Goal: Use online tool/utility: Use online tool/utility

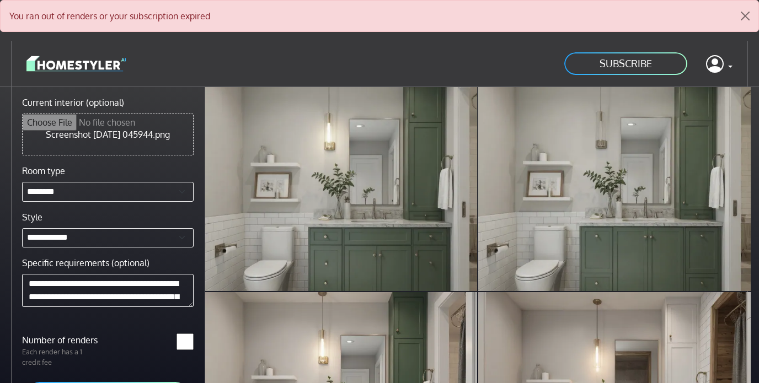
select select "********"
select select "**********"
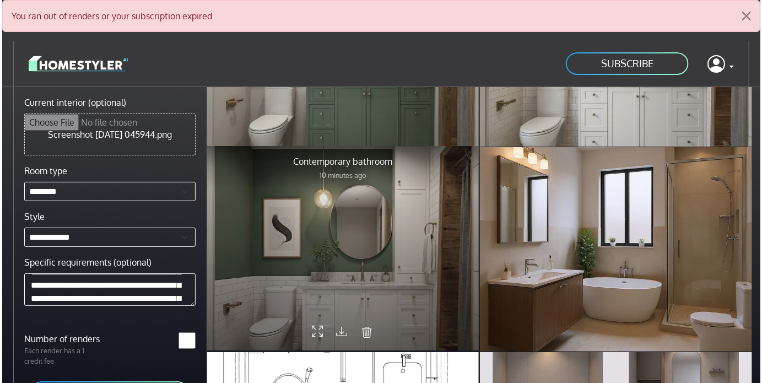
scroll to position [572, 0]
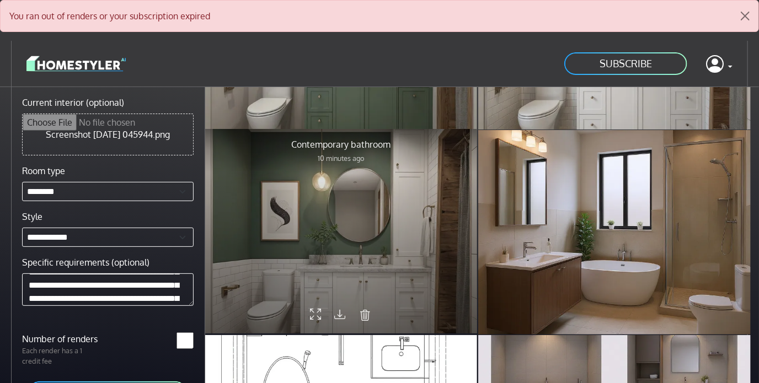
click at [379, 203] on div at bounding box center [341, 231] width 272 height 204
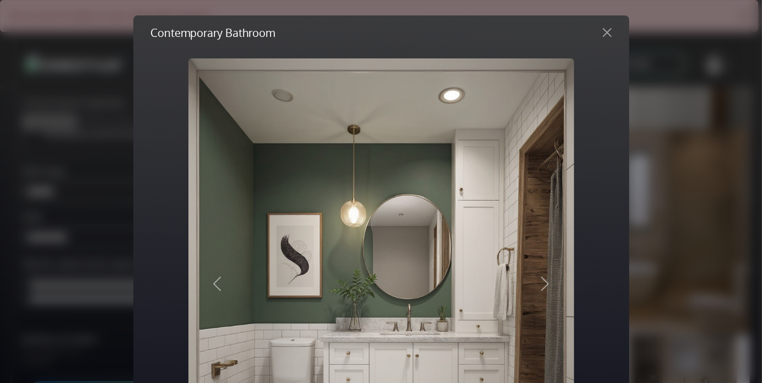
click at [432, 280] on div "Contemporary Bathroom Rendered image Original image Previous Next Share Downloa…" at bounding box center [381, 191] width 762 height 383
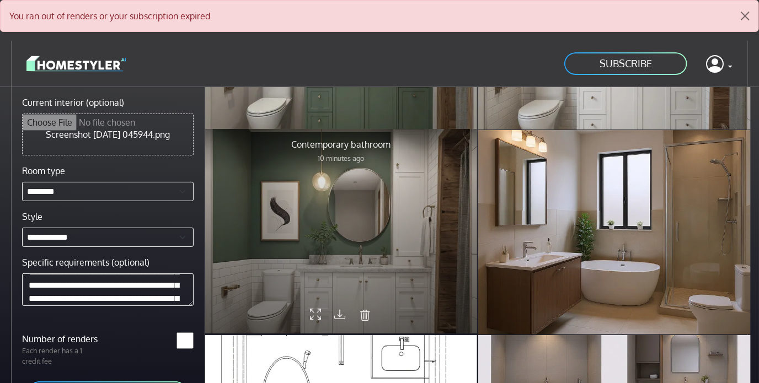
click at [447, 211] on div at bounding box center [341, 231] width 272 height 204
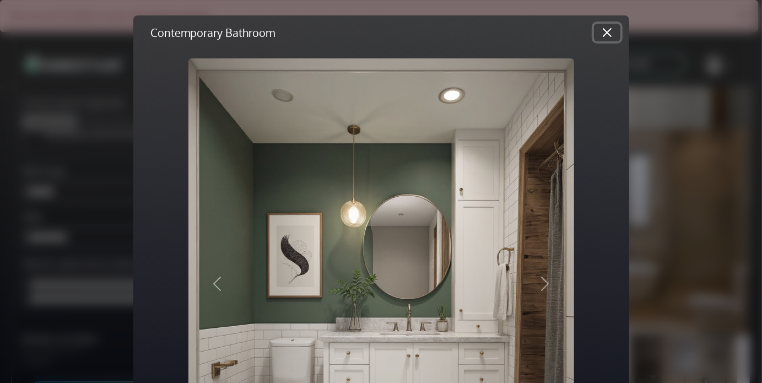
click at [611, 41] on button "Close" at bounding box center [607, 33] width 26 height 18
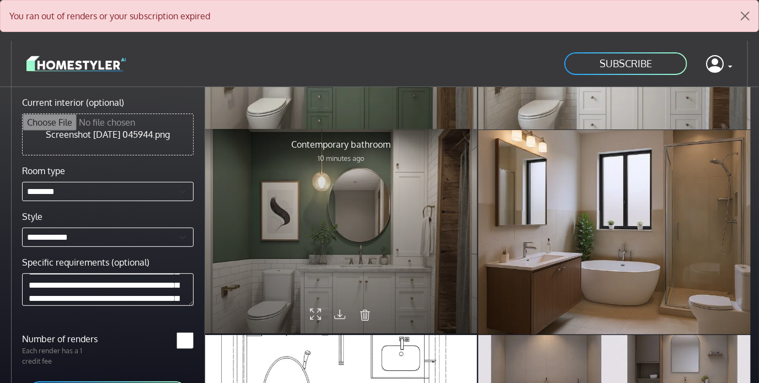
click at [316, 306] on icon at bounding box center [315, 315] width 11 height 19
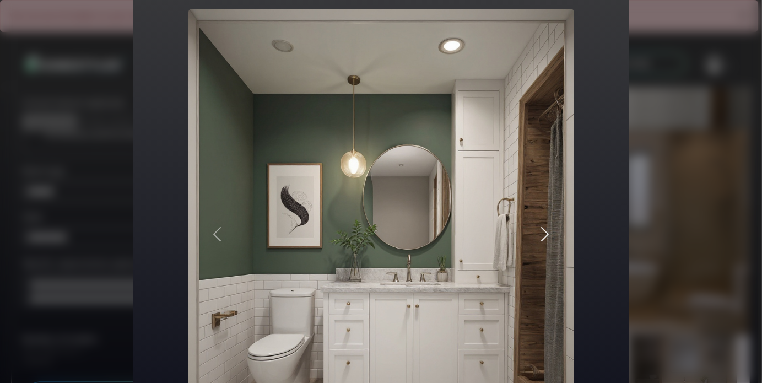
scroll to position [51, 0]
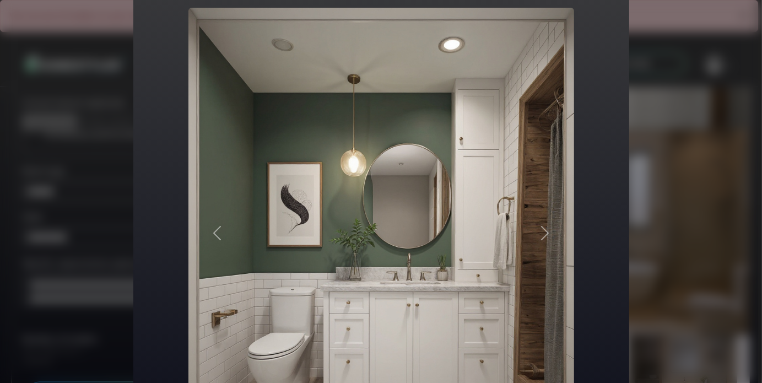
click at [580, 92] on div "Rendered image Original image Previous Next" at bounding box center [382, 233] width 404 height 469
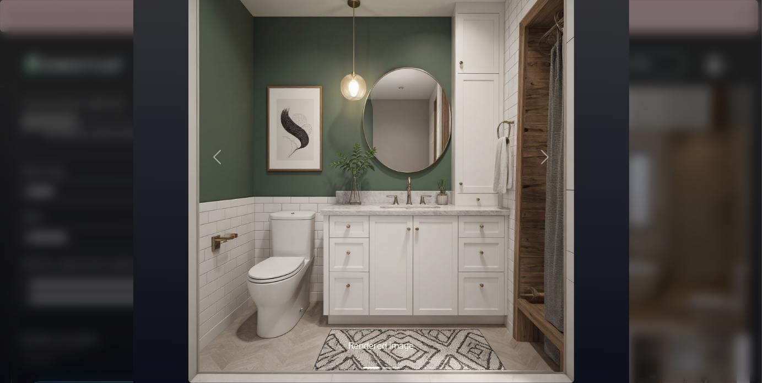
scroll to position [123, 0]
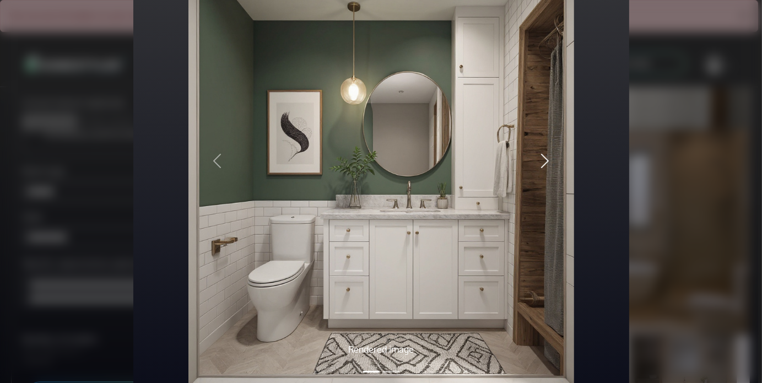
click at [544, 159] on span "button" at bounding box center [545, 161] width 18 height 18
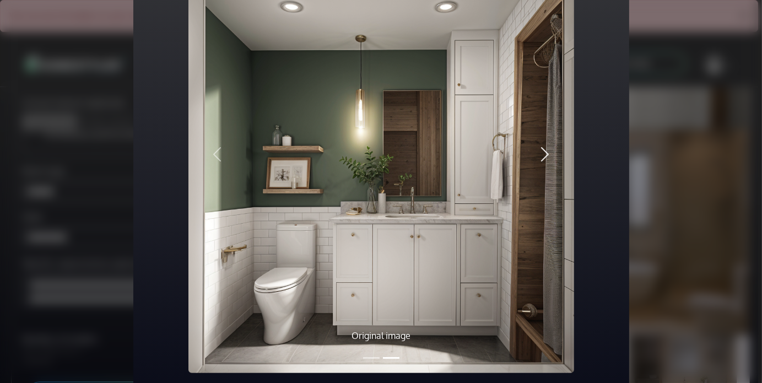
scroll to position [0, 0]
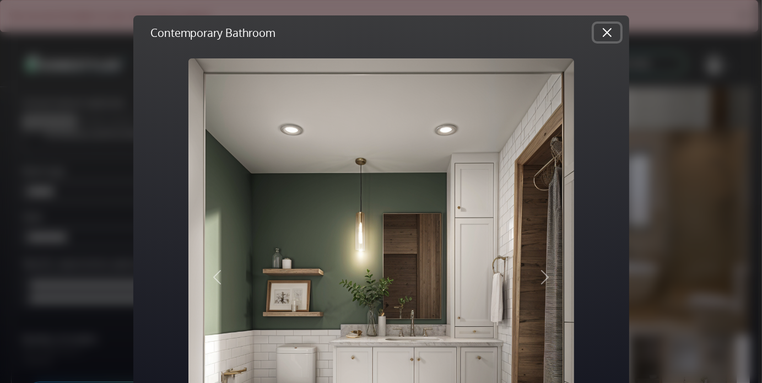
click at [619, 41] on button "Close" at bounding box center [607, 33] width 26 height 18
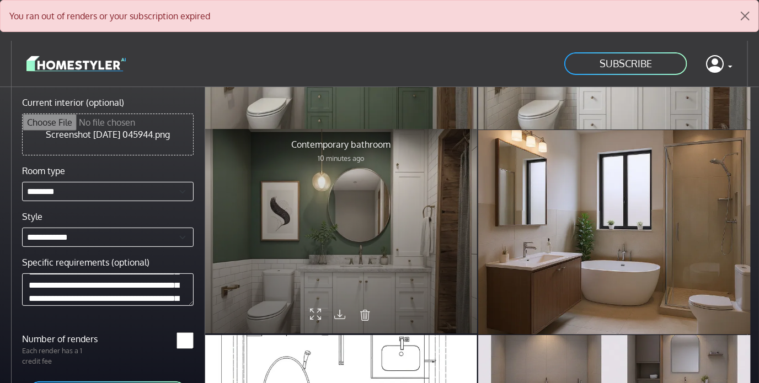
click at [309, 307] on div at bounding box center [341, 231] width 272 height 204
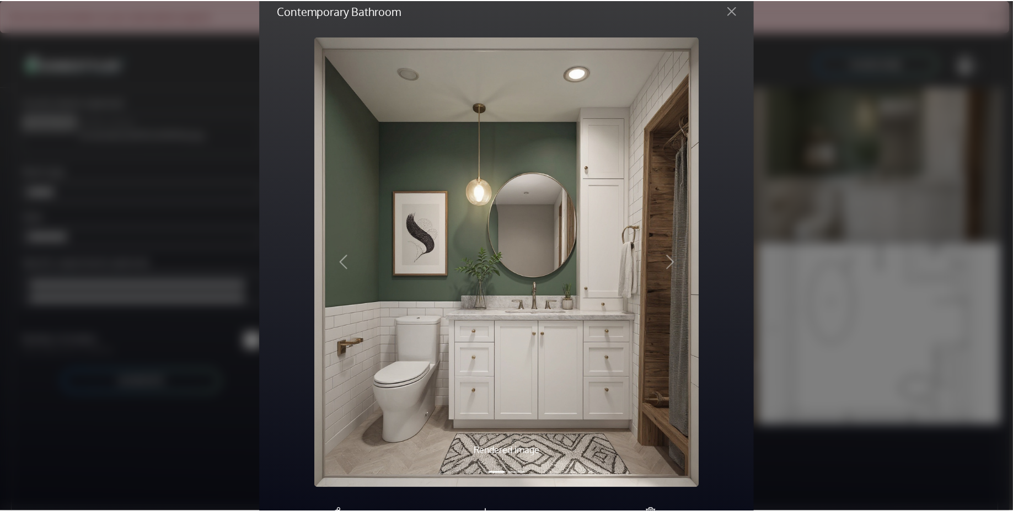
scroll to position [25, 0]
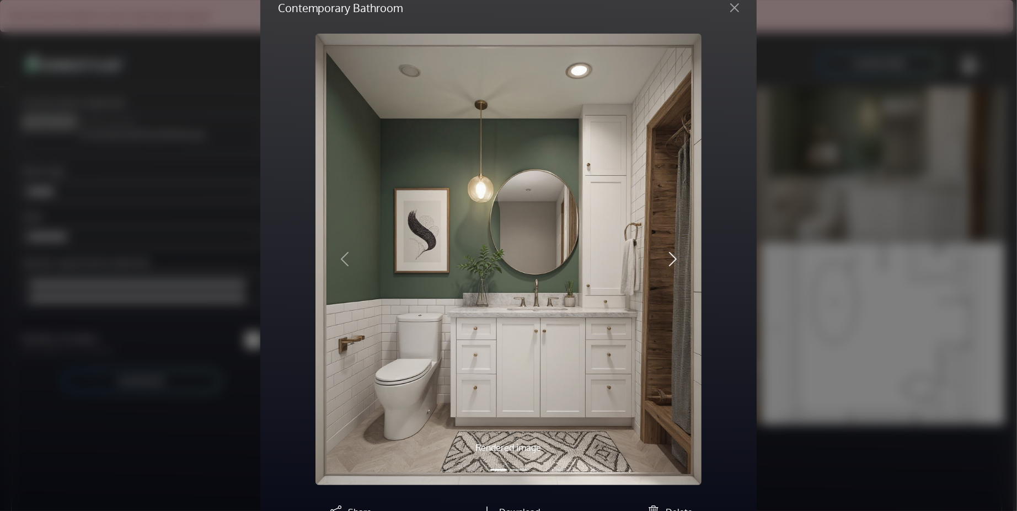
click at [671, 264] on span "button" at bounding box center [673, 259] width 18 height 18
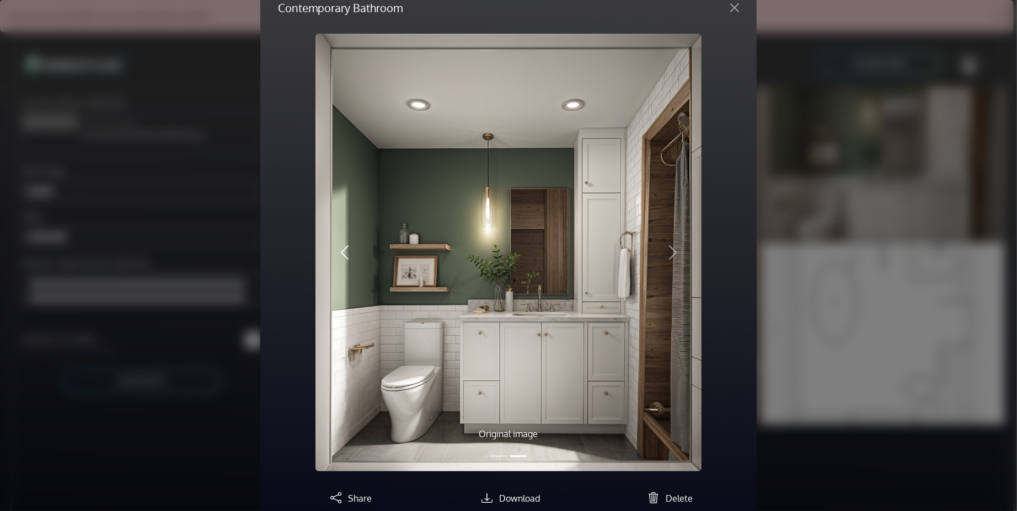
click at [341, 254] on span "button" at bounding box center [345, 253] width 18 height 18
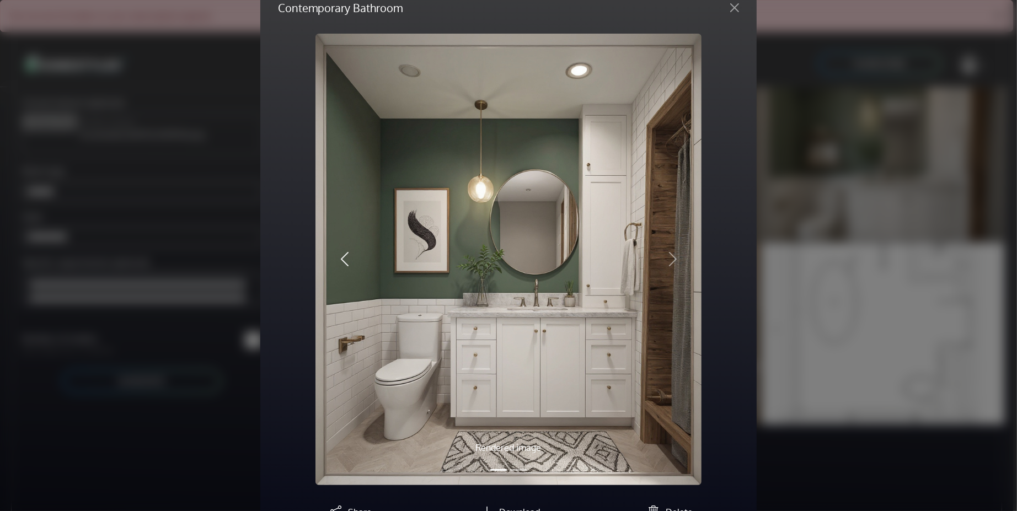
click at [341, 254] on span "button" at bounding box center [345, 259] width 18 height 18
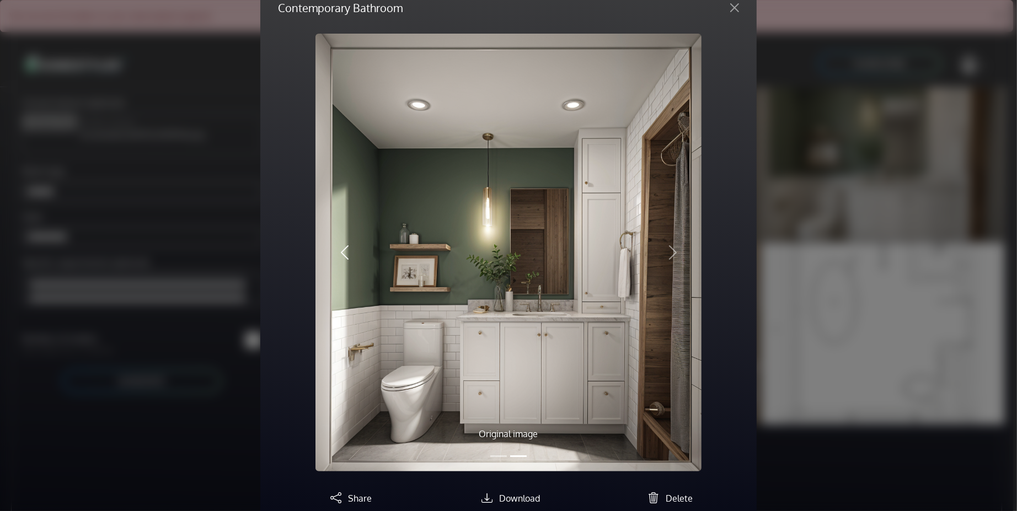
click at [351, 248] on span "button" at bounding box center [345, 253] width 18 height 18
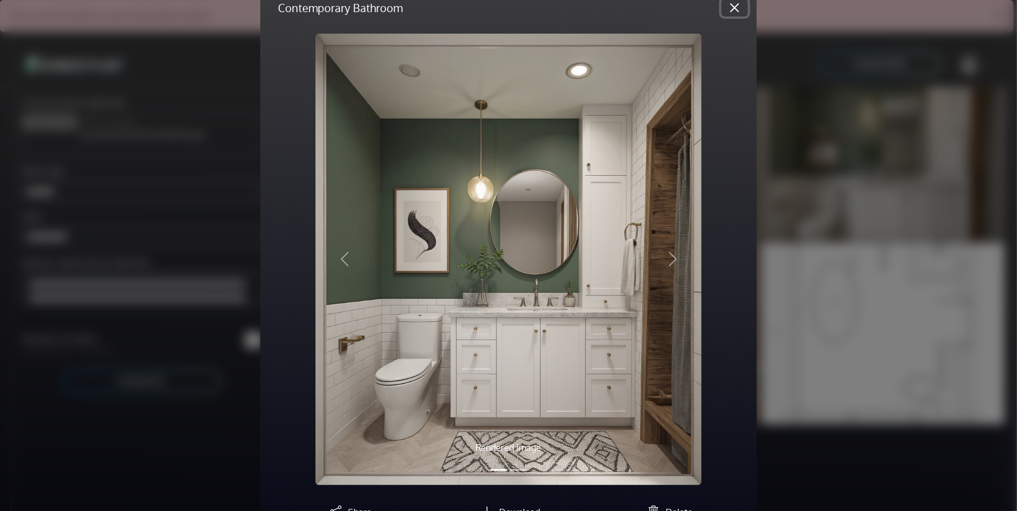
click at [733, 9] on button "Close" at bounding box center [734, 8] width 26 height 18
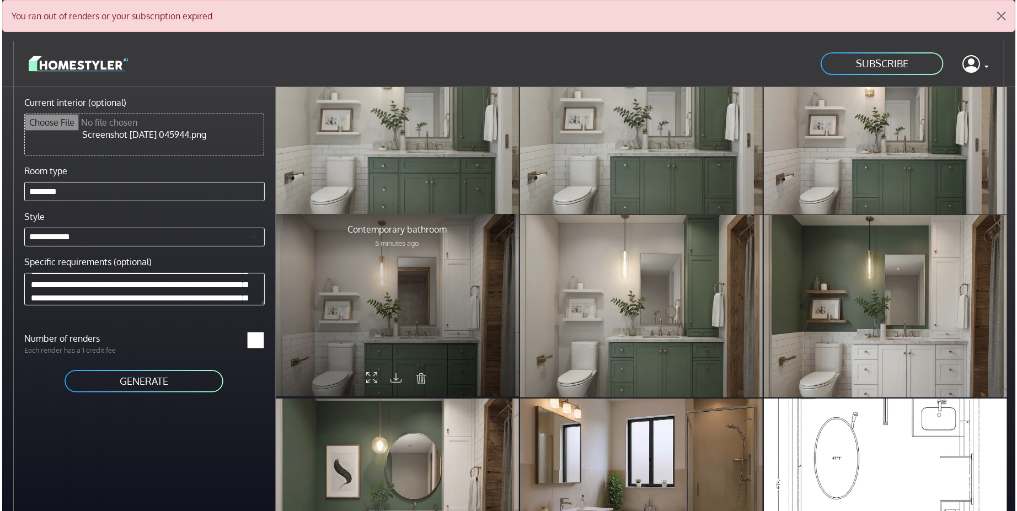
scroll to position [62, 0]
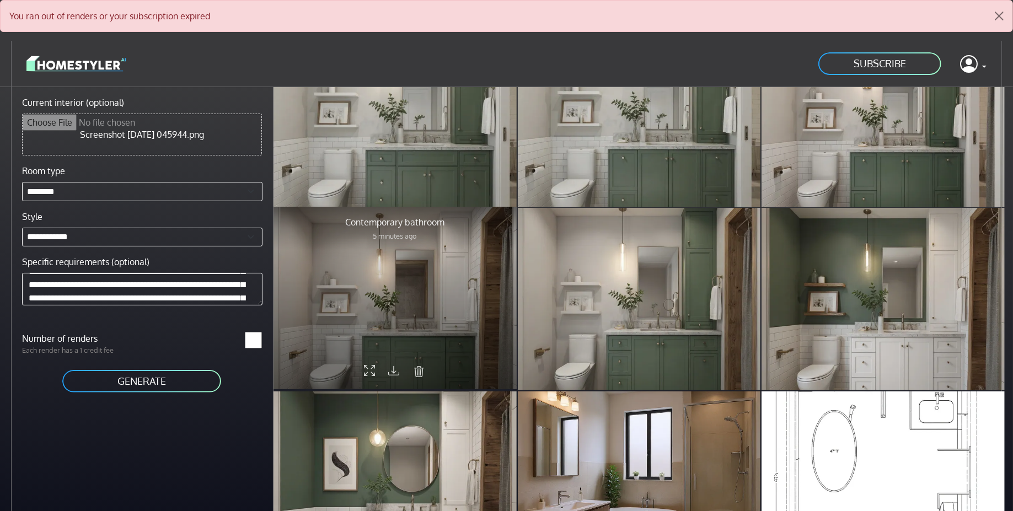
click at [479, 295] on div at bounding box center [394, 298] width 243 height 182
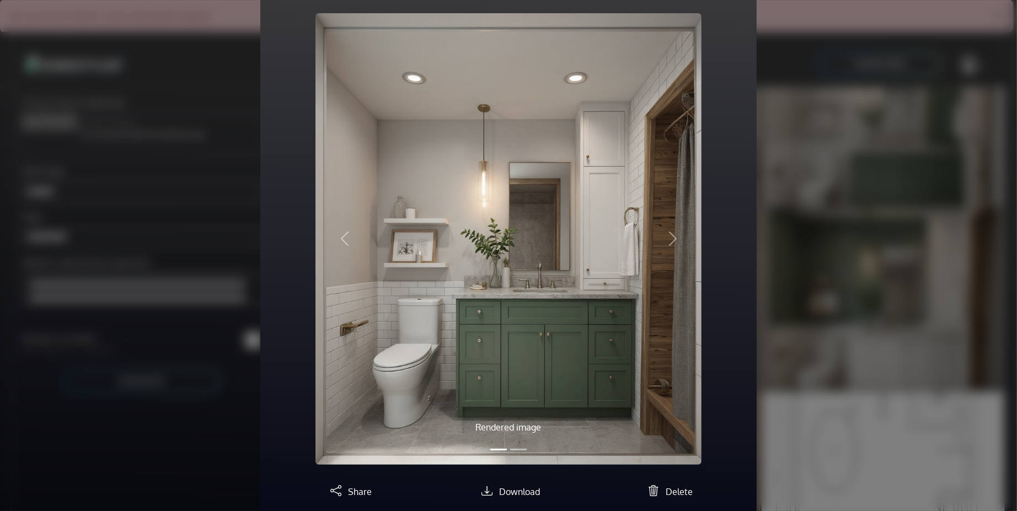
scroll to position [45, 0]
click at [758, 241] on div "Contemporary Bathroom Rendered image Original image Previous Next Share Downloa…" at bounding box center [508, 255] width 1017 height 511
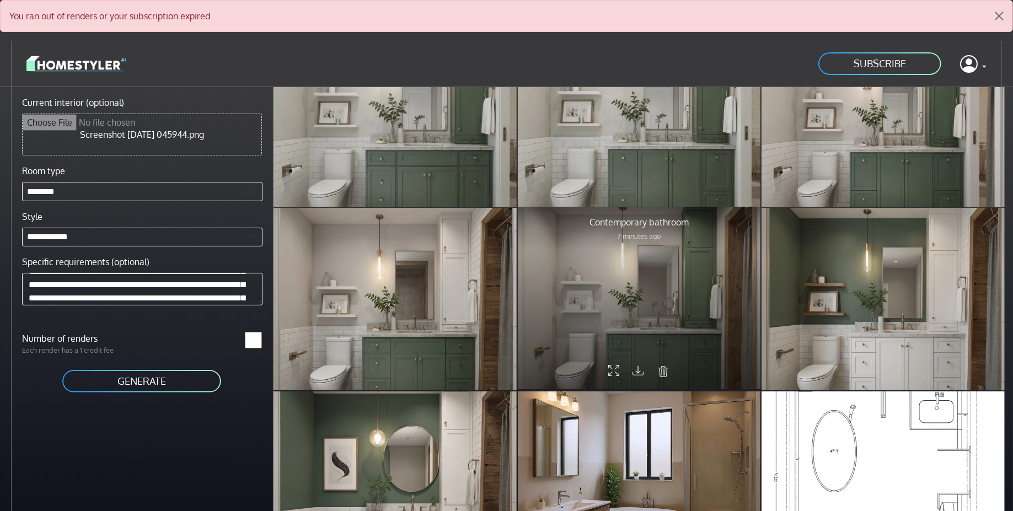
click at [668, 303] on div at bounding box center [639, 298] width 243 height 182
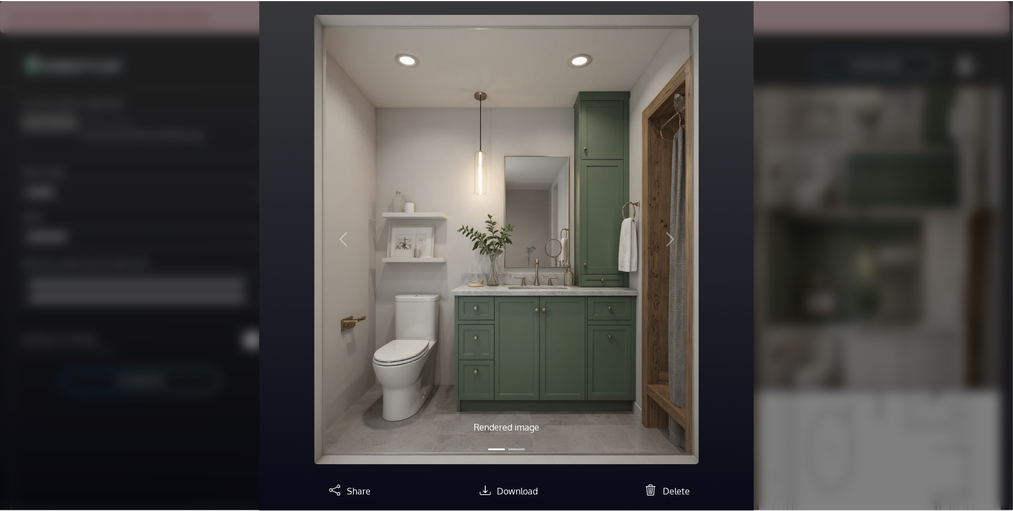
scroll to position [0, 0]
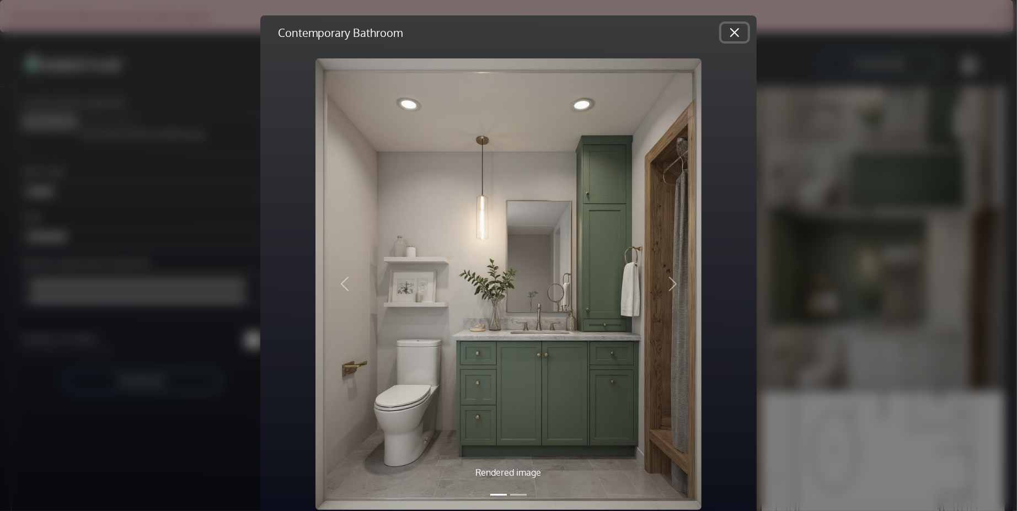
click at [730, 31] on button "Close" at bounding box center [734, 33] width 26 height 18
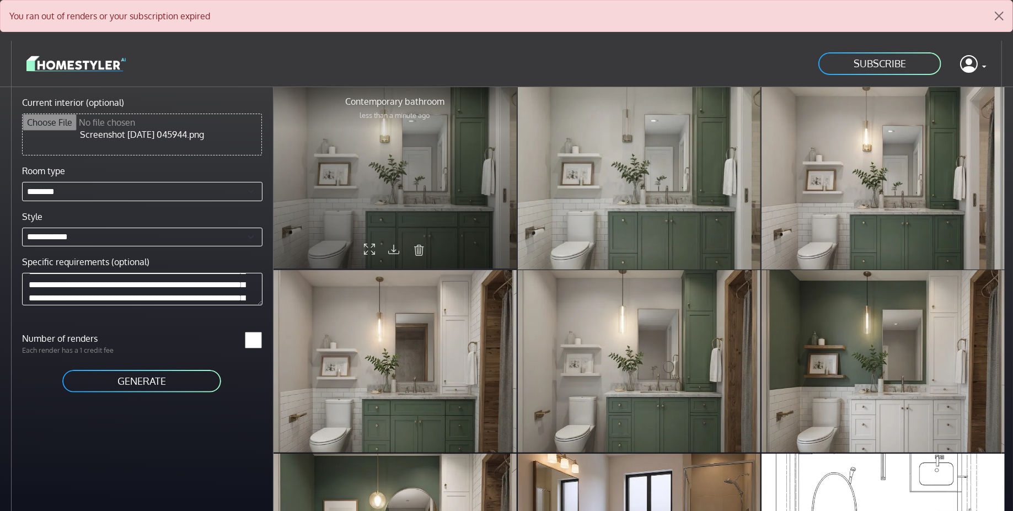
click at [387, 160] on div at bounding box center [394, 177] width 243 height 182
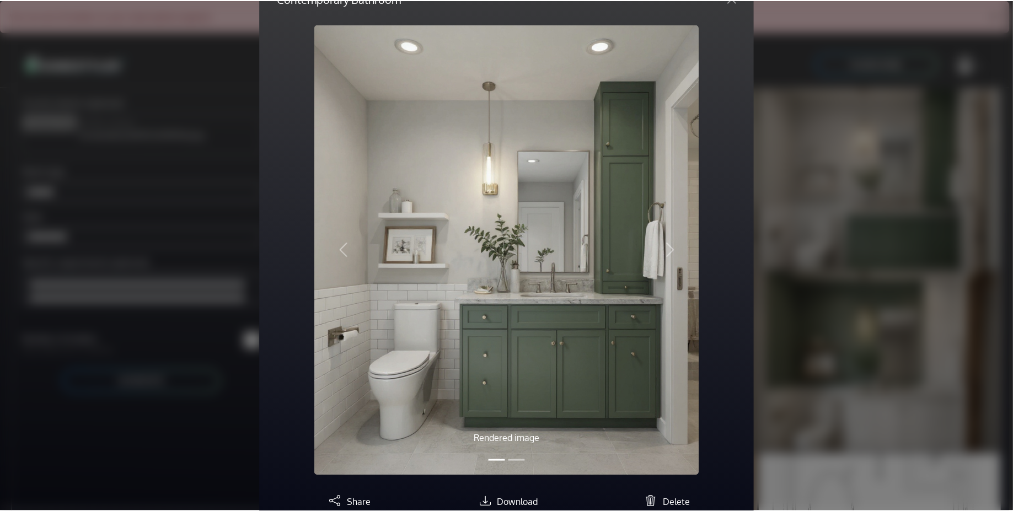
scroll to position [31, 0]
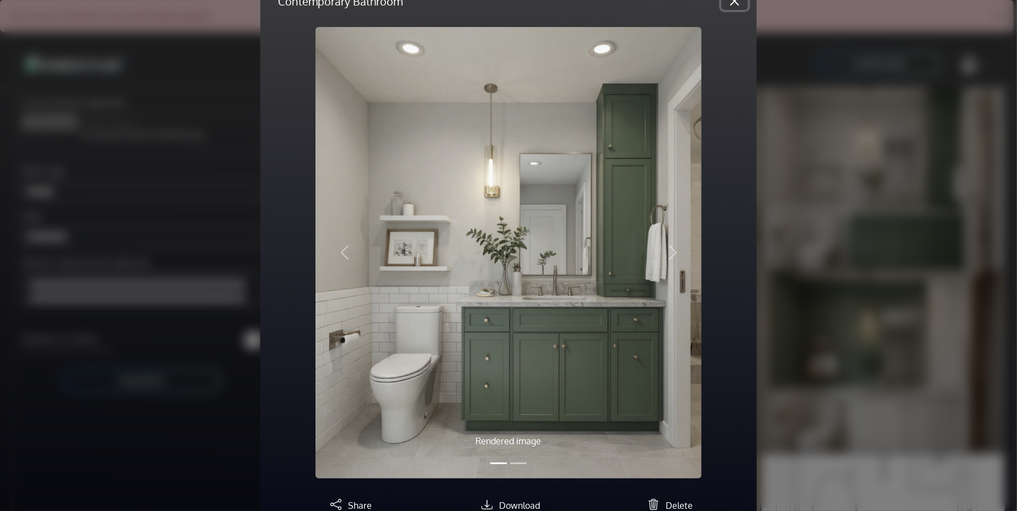
click at [730, 9] on button "Close" at bounding box center [734, 1] width 26 height 18
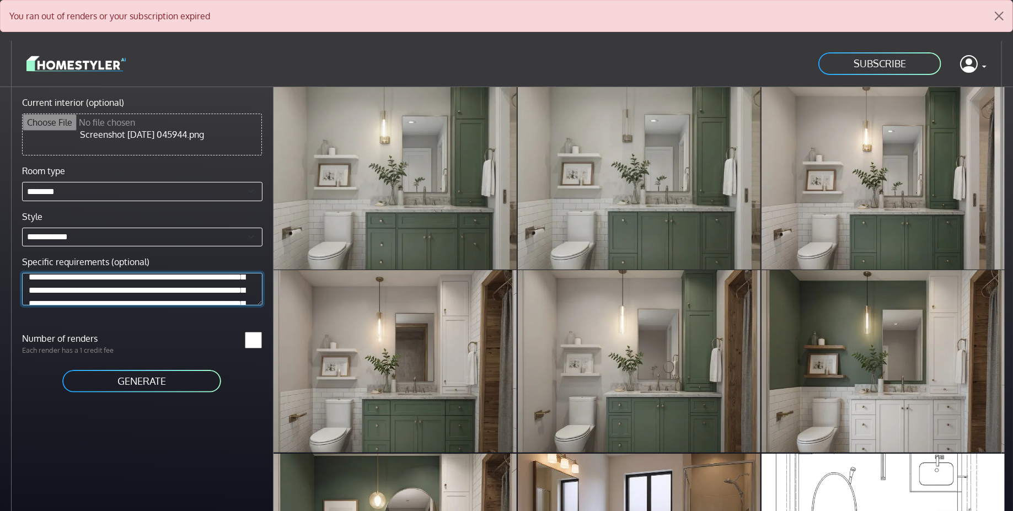
scroll to position [0, 0]
drag, startPoint x: 244, startPoint y: 287, endPoint x: 25, endPoint y: 281, distance: 218.4
click at [25, 281] on textarea "**********" at bounding box center [142, 289] width 240 height 33
